Goal: Task Accomplishment & Management: Manage account settings

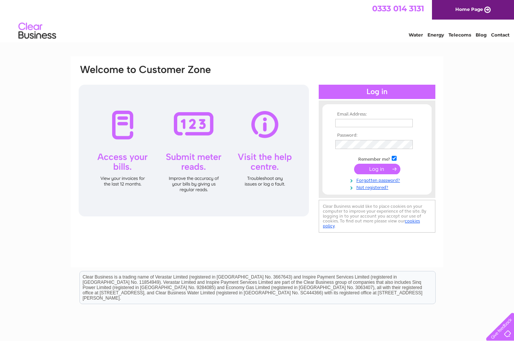
click at [384, 126] on input "text" at bounding box center [375, 123] width 78 height 8
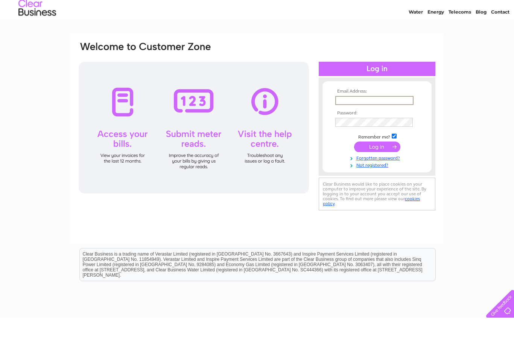
click at [378, 119] on input "text" at bounding box center [375, 123] width 78 height 9
click at [472, 144] on div "Email Address: Password:" at bounding box center [257, 226] width 514 height 340
click at [389, 158] on link "Forgotten password?" at bounding box center [378, 156] width 85 height 7
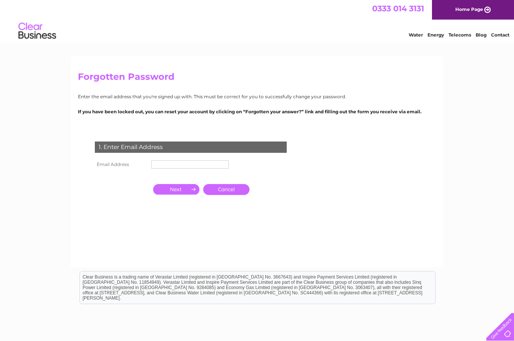
click at [185, 167] on input "text" at bounding box center [190, 164] width 78 height 8
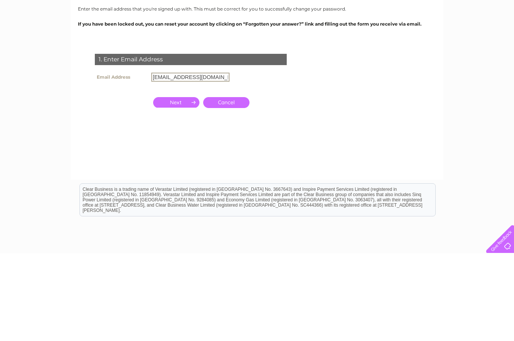
type input "[EMAIL_ADDRESS][DOMAIN_NAME]"
click at [174, 185] on input "button" at bounding box center [176, 190] width 46 height 11
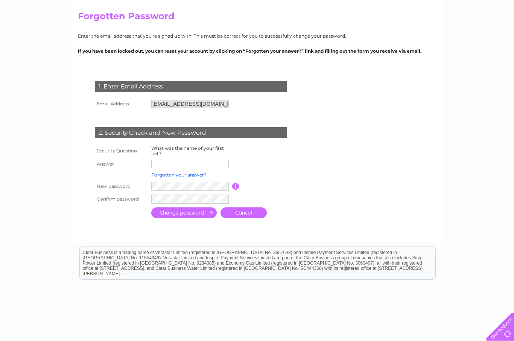
click at [200, 161] on input "text" at bounding box center [190, 164] width 78 height 8
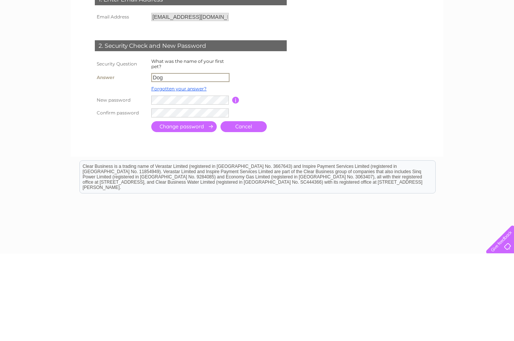
type input "Dog"
click at [181, 173] on link "Forgotten your answer?" at bounding box center [178, 176] width 55 height 6
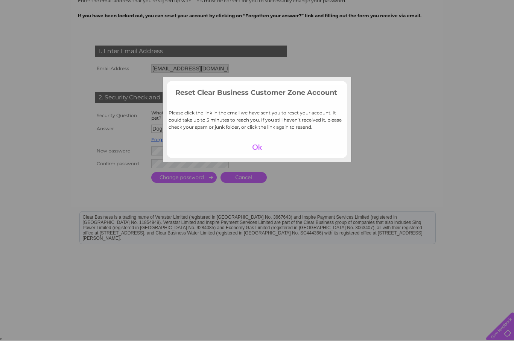
click at [265, 140] on td at bounding box center [257, 147] width 181 height 14
click at [259, 146] on div at bounding box center [257, 147] width 46 height 11
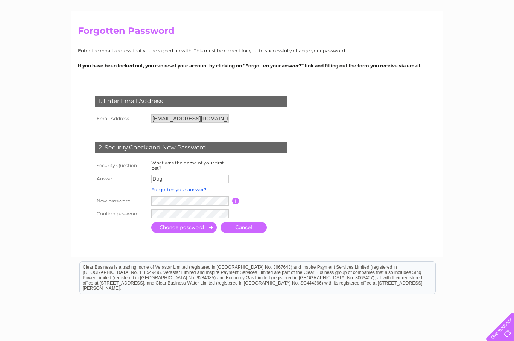
scroll to position [0, 0]
